Goal: Information Seeking & Learning: Understand process/instructions

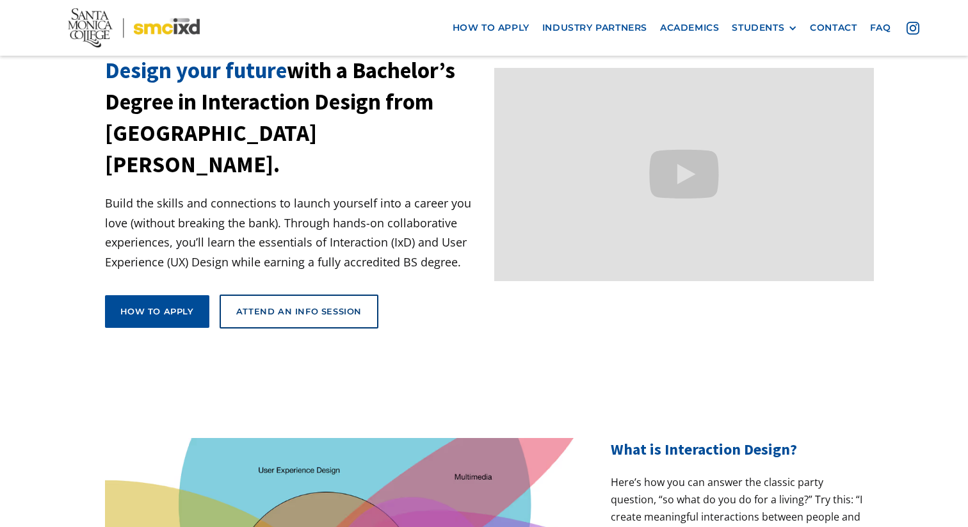
scroll to position [17, 0]
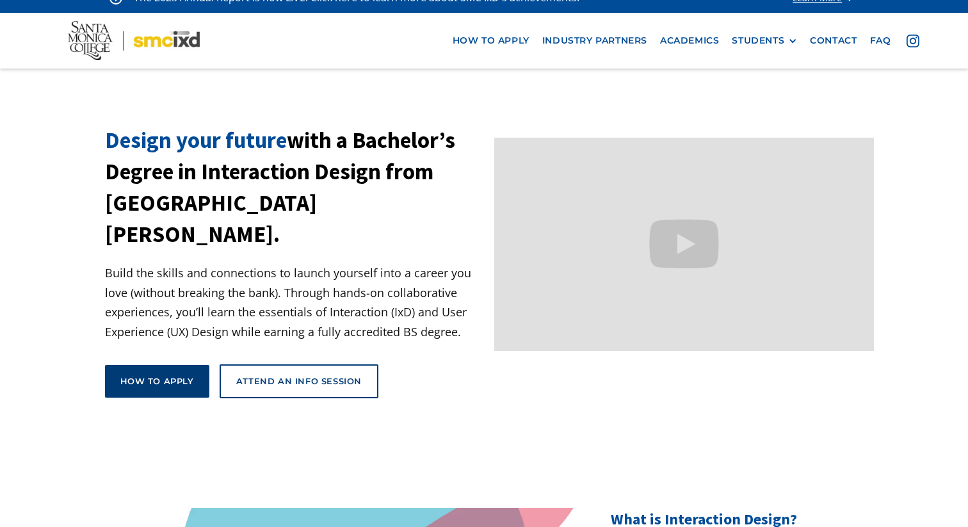
click at [141, 375] on div "How to apply" at bounding box center [157, 381] width 74 height 12
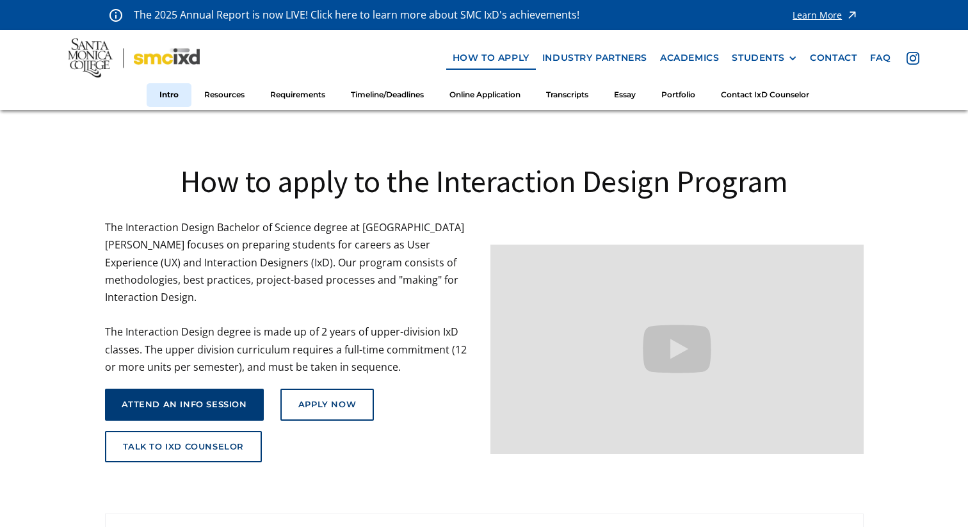
click at [154, 399] on div "attend an info session" at bounding box center [184, 404] width 125 height 10
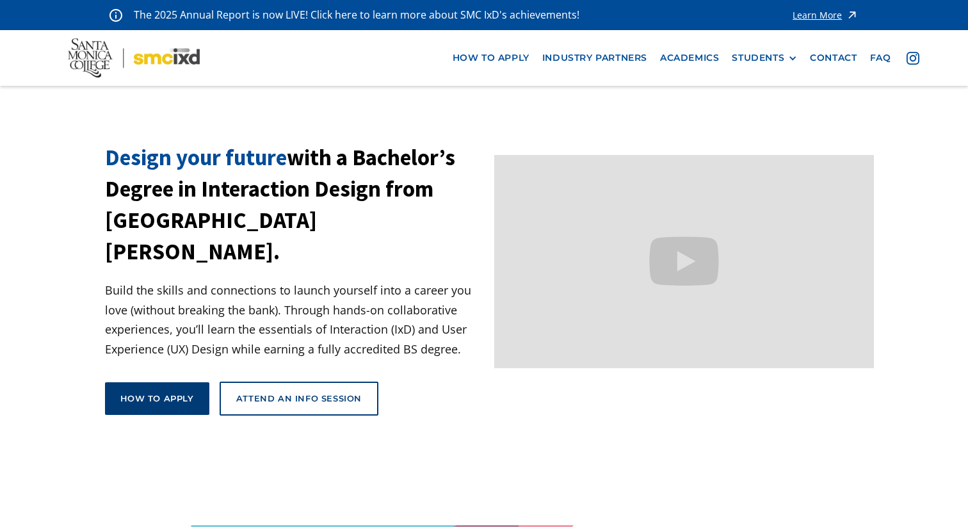
click at [169, 392] on div "How to apply" at bounding box center [157, 398] width 74 height 12
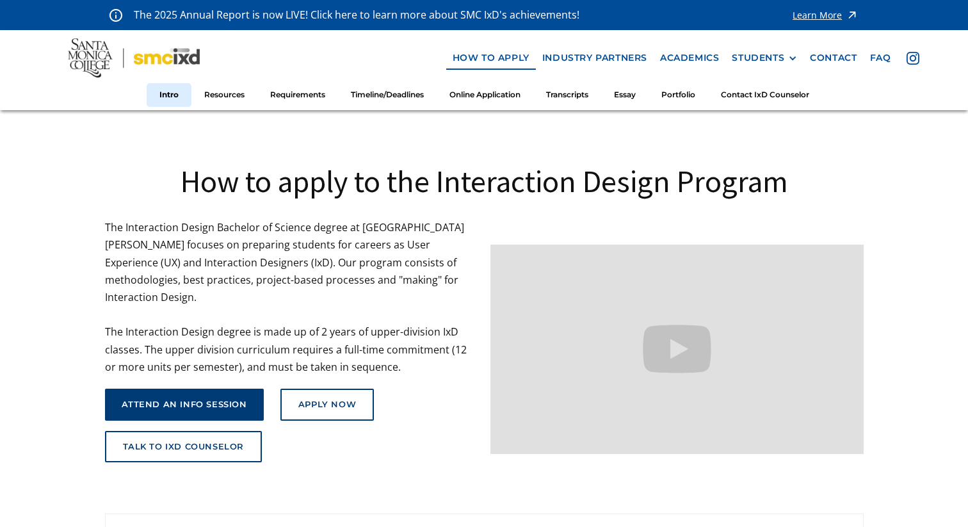
click at [205, 399] on div "attend an info session" at bounding box center [184, 404] width 125 height 10
